Goal: Information Seeking & Learning: Learn about a topic

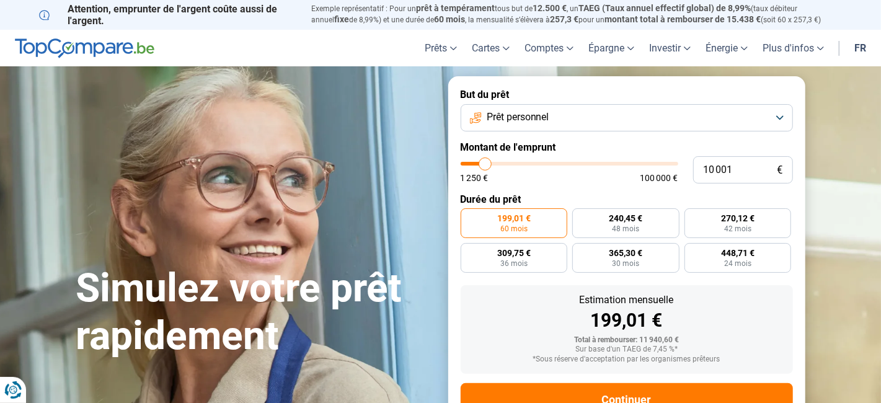
type input "13 250"
type input "13250"
type input "13 500"
type input "13500"
type input "13 750"
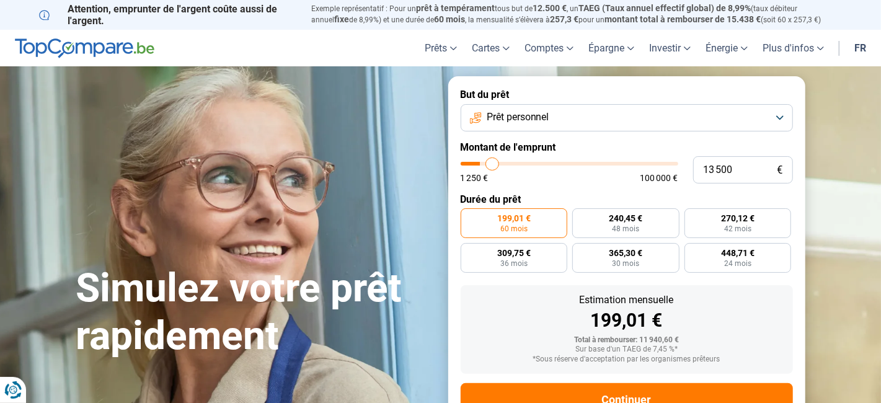
type input "13750"
type input "14 000"
type input "14000"
type input "14 250"
type input "14250"
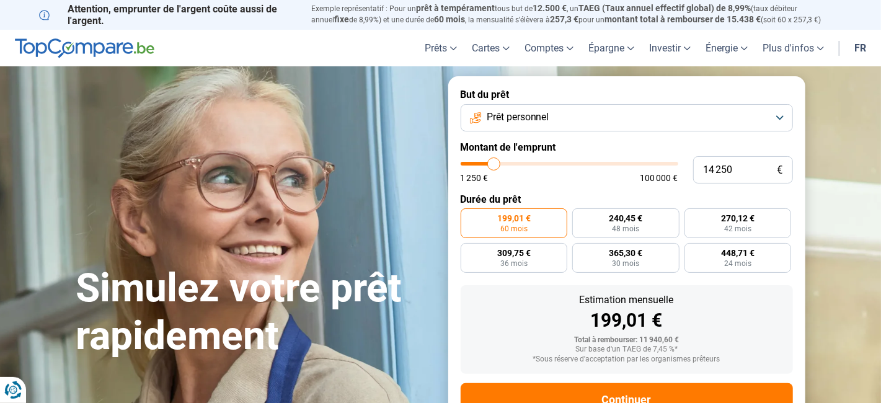
type input "14 500"
type input "14500"
type input "14 750"
type input "14750"
type input "15 000"
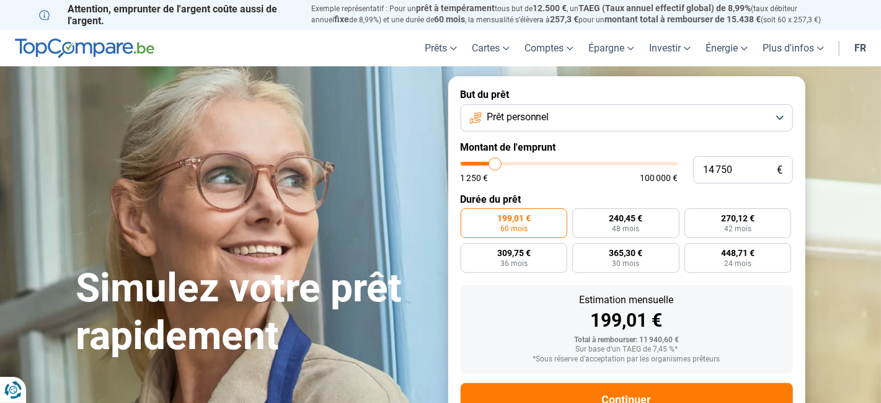
type input "15000"
type input "15 250"
type input "15250"
type input "15 500"
type input "15500"
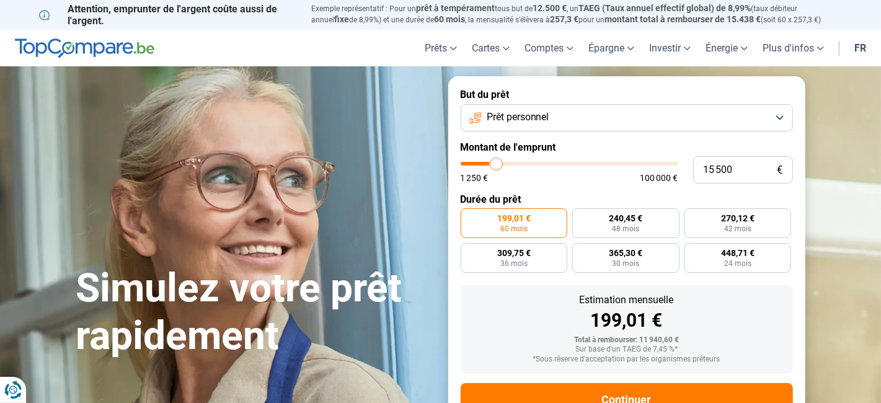
type input "15 750"
drag, startPoint x: 490, startPoint y: 165, endPoint x: 497, endPoint y: 167, distance: 7.8
type input "15750"
click at [497, 165] on input "range" at bounding box center [569, 164] width 218 height 4
radio input "false"
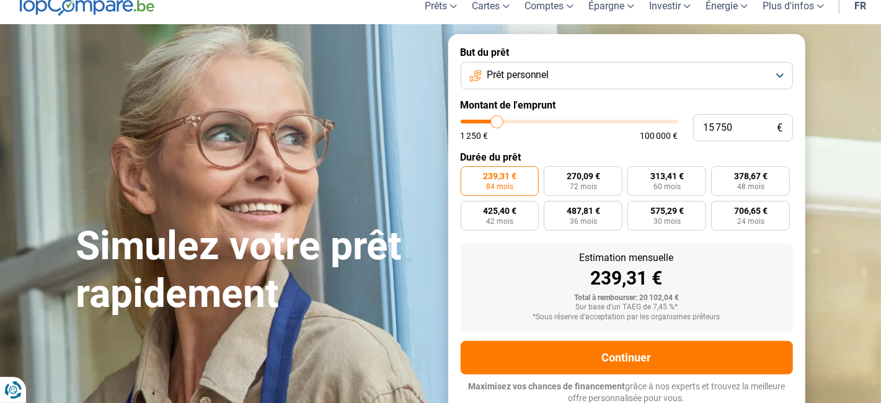
scroll to position [43, 0]
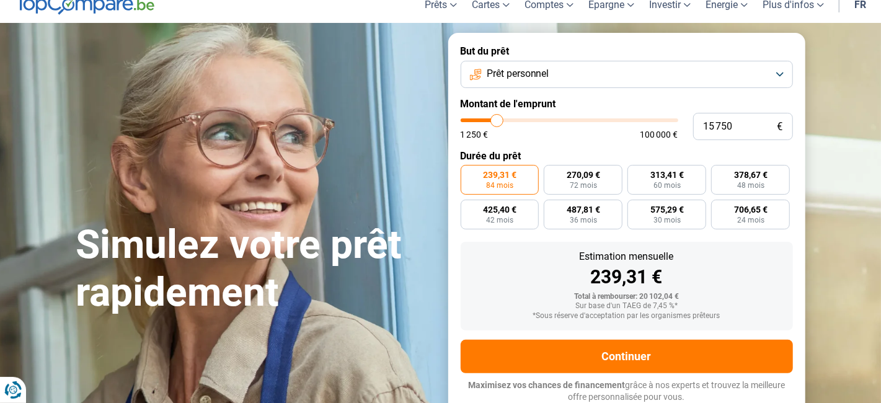
click at [497, 122] on input "range" at bounding box center [569, 120] width 218 height 4
type input "15 000"
type input "15000"
type input "16 000"
type input "16000"
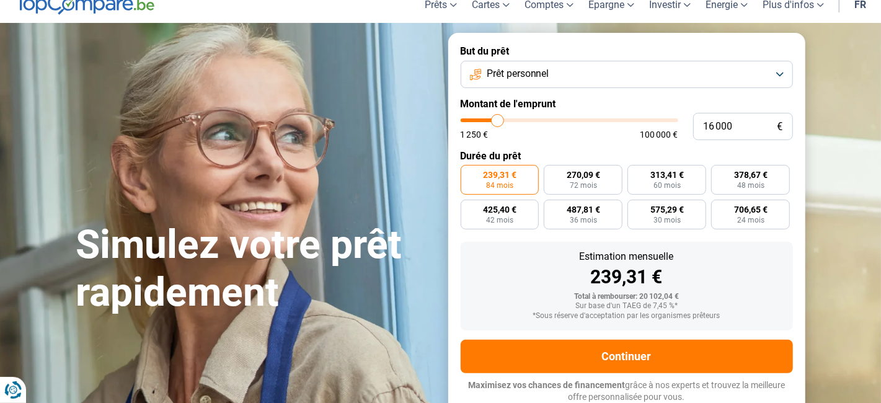
type input "16 500"
type input "16500"
type input "16 750"
type input "16750"
type input "17 000"
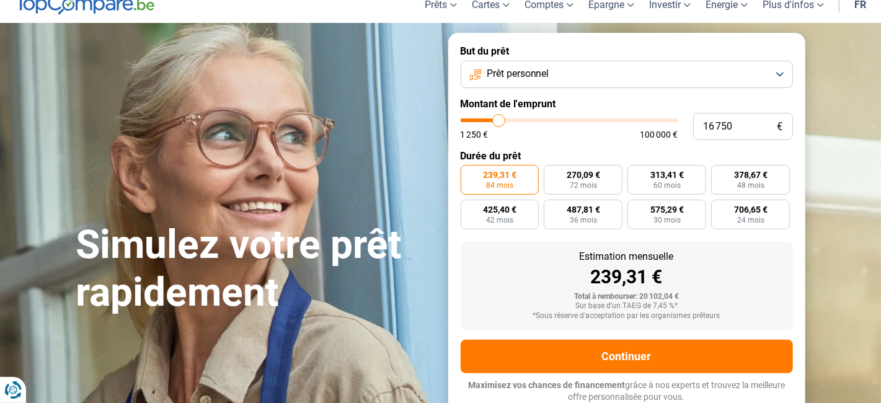
type input "17000"
type input "17 500"
type input "17500"
type input "18 000"
type input "18000"
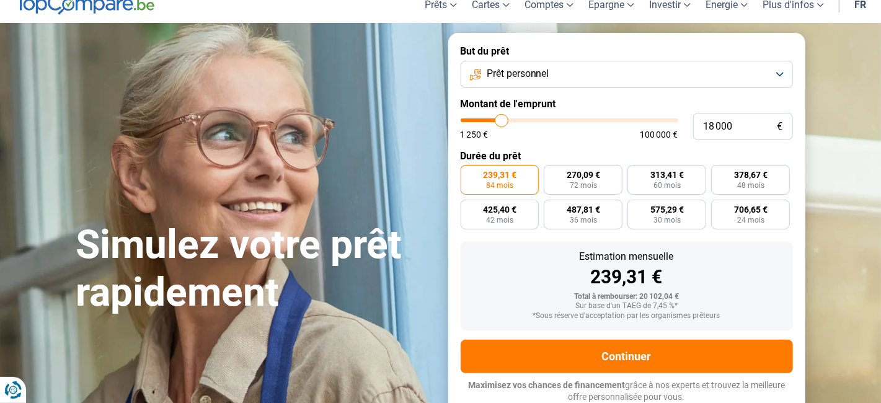
type input "20 000"
type input "20000"
type input "21 250"
type input "21250"
type input "21 500"
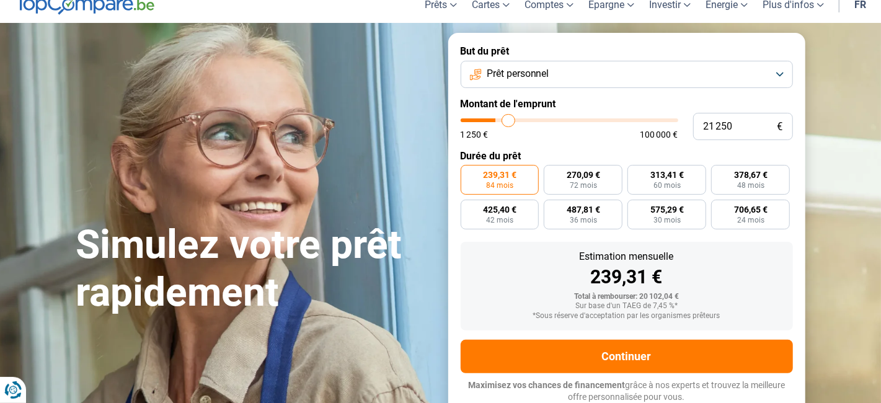
type input "21500"
type input "21 750"
type input "21750"
type input "22 500"
type input "22500"
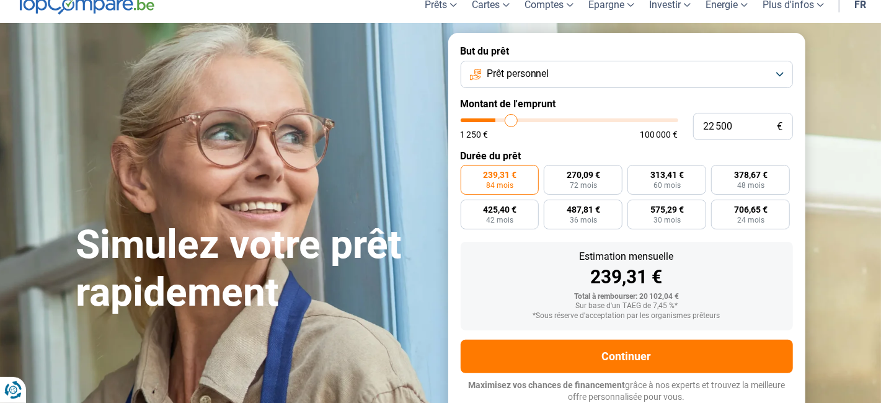
type input "23 250"
type input "23250"
type input "23 500"
type input "23500"
type input "24 500"
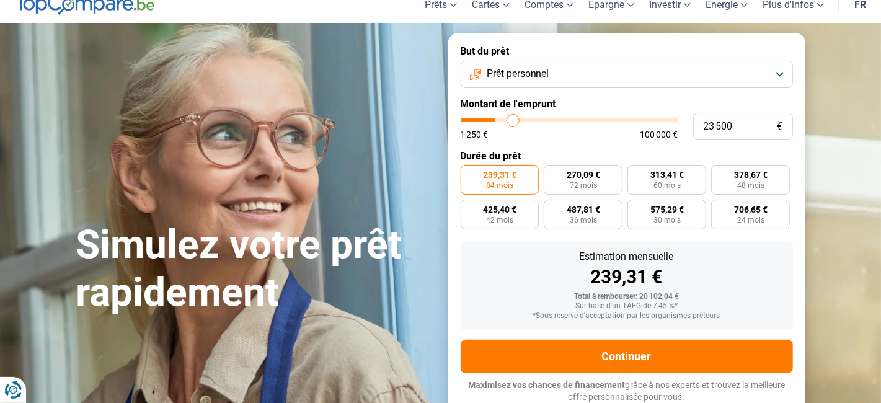
type input "24500"
type input "25 250"
type input "25250"
type input "25 500"
type input "25500"
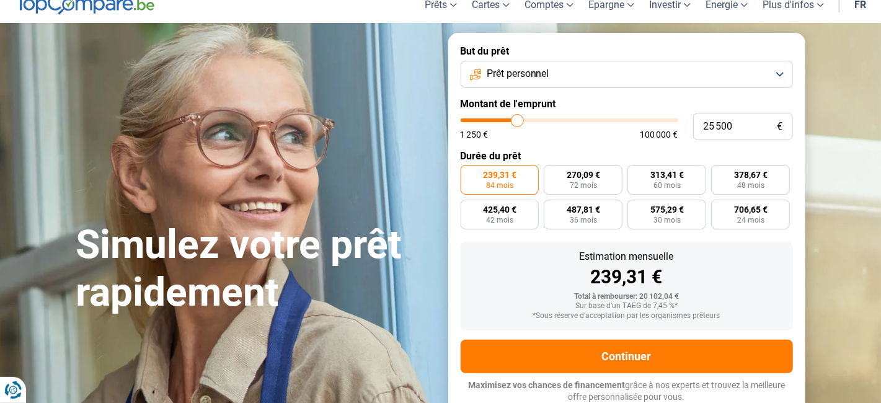
type input "25 750"
type input "25750"
type input "27 750"
type input "27750"
type input "29 250"
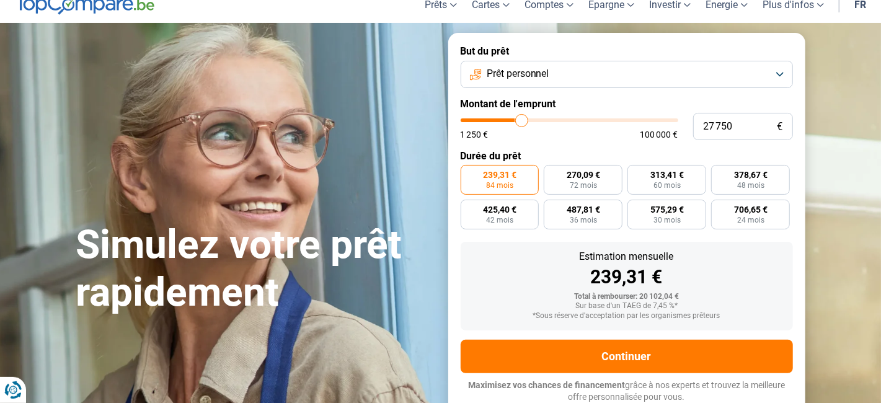
type input "29250"
type input "32 500"
type input "32500"
type input "32 750"
type input "32750"
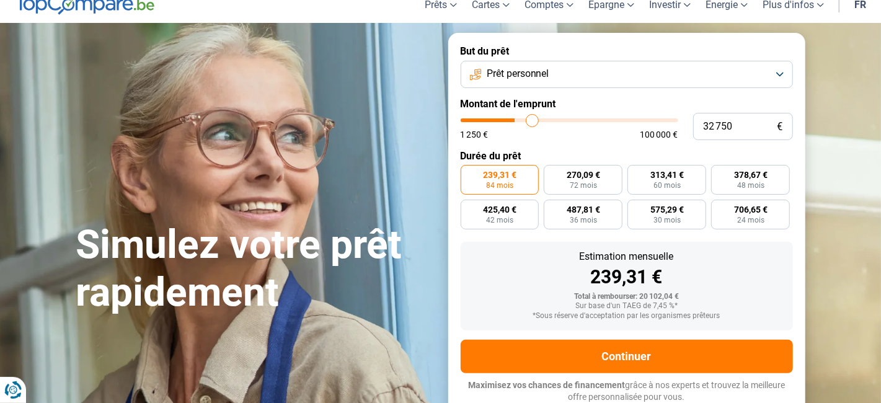
type input "33 750"
type input "33750"
type input "34 000"
drag, startPoint x: 495, startPoint y: 119, endPoint x: 534, endPoint y: 119, distance: 39.0
type input "34000"
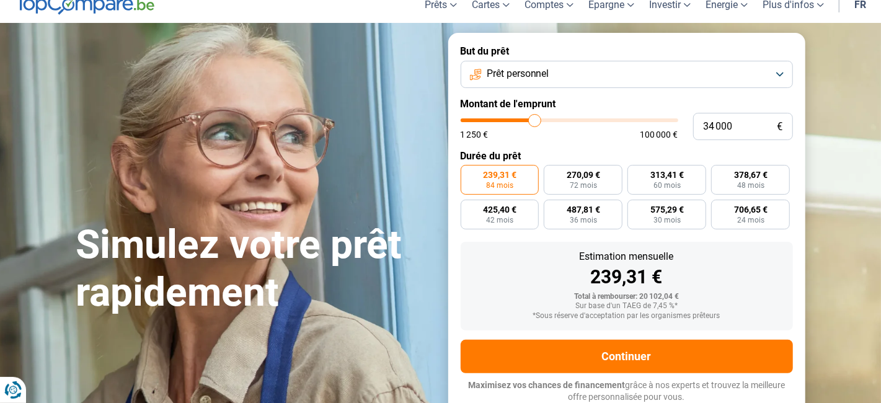
click at [534, 119] on input "range" at bounding box center [569, 120] width 218 height 4
radio input "false"
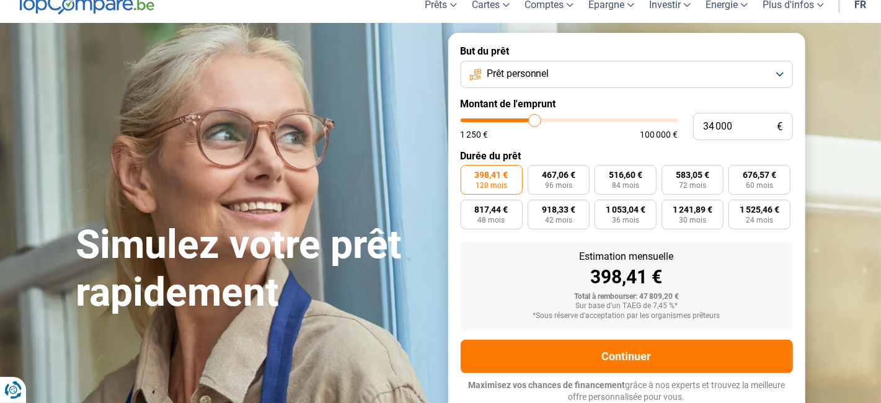
click at [778, 75] on button "Prêt personnel" at bounding box center [626, 74] width 332 height 27
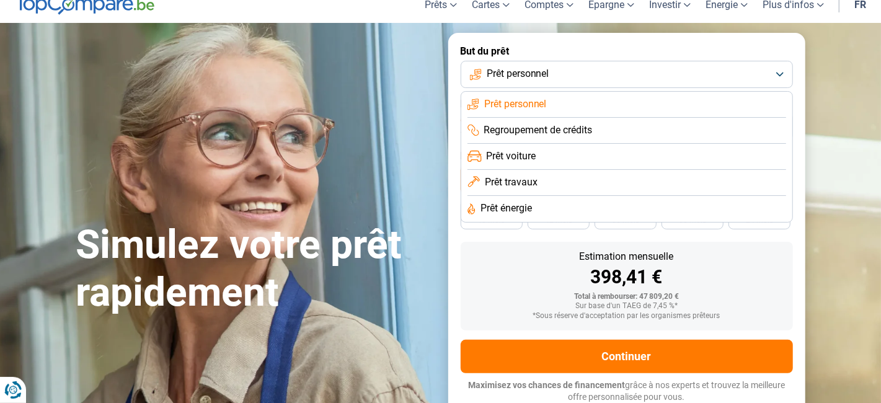
click at [576, 107] on li "Prêt personnel" at bounding box center [626, 105] width 319 height 26
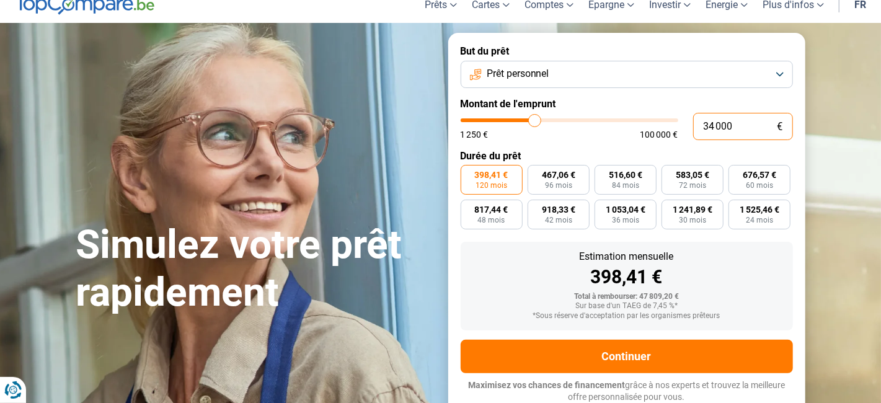
click at [748, 128] on input "34 000" at bounding box center [743, 126] width 100 height 27
type input "3 400"
type input "3500"
type input "340"
type input "1250"
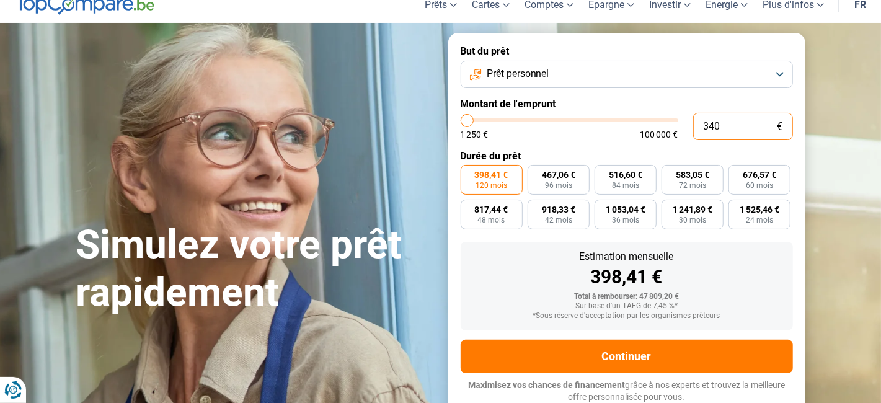
type input "34"
type input "1250"
type input "3"
type input "1250"
type input "0"
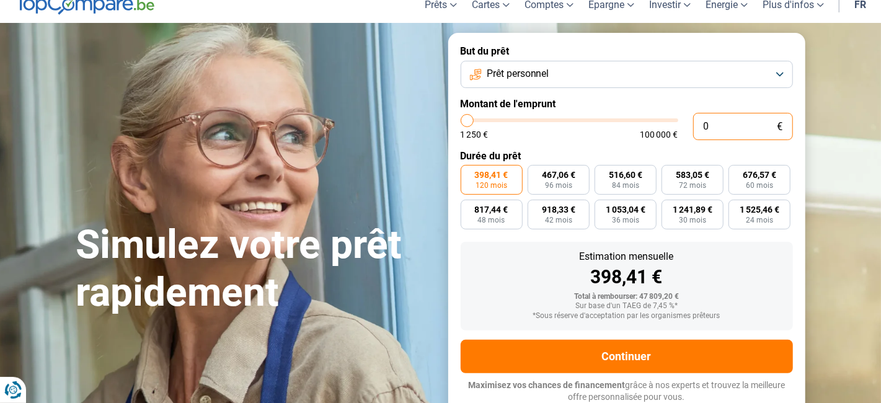
type input "1250"
type input "1"
type input "1250"
type input "18"
type input "1250"
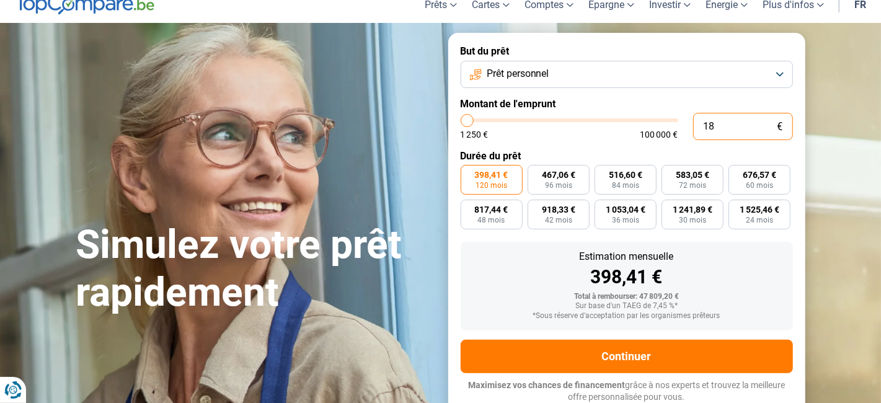
type input "180"
type input "1250"
type input "1 800"
type input "1750"
radio input "true"
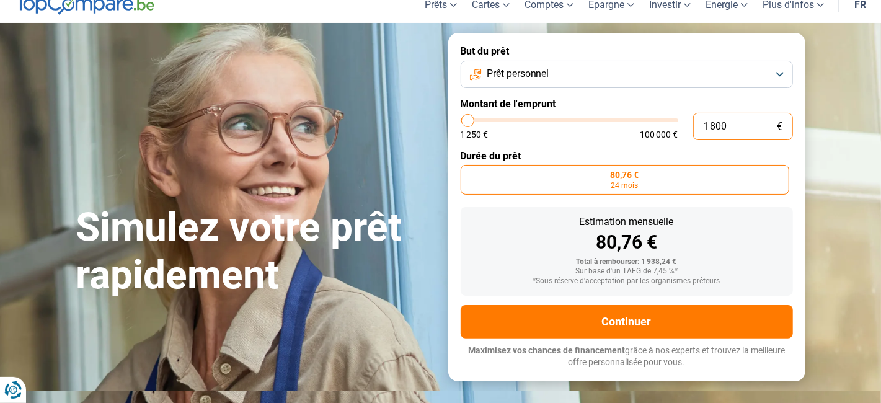
scroll to position [9, 0]
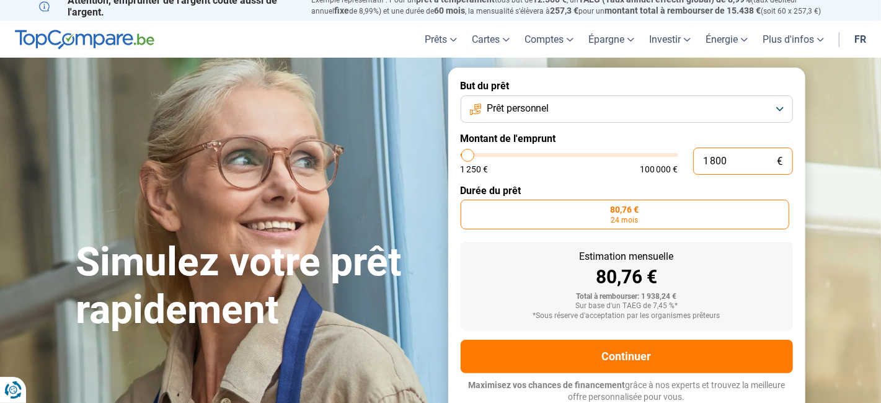
type input "1 800"
